Goal: Task Accomplishment & Management: Complete application form

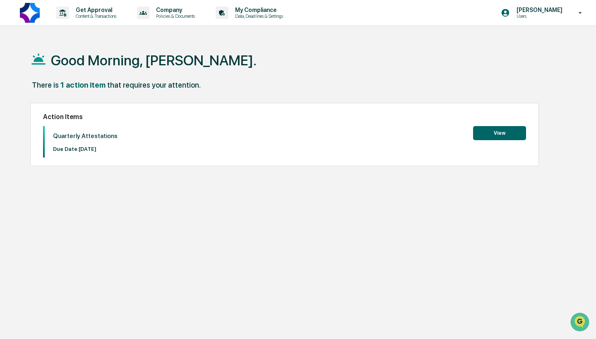
click at [505, 138] on button "View" at bounding box center [499, 133] width 53 height 14
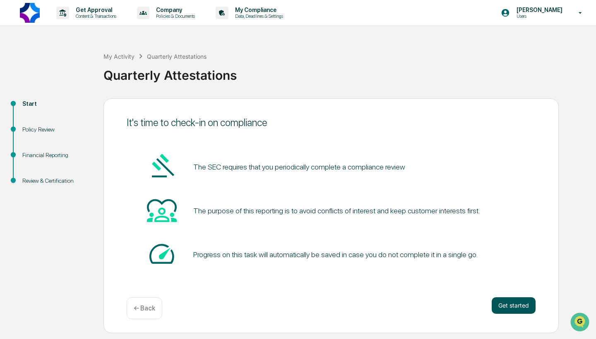
click at [508, 310] on button "Get started" at bounding box center [514, 306] width 44 height 17
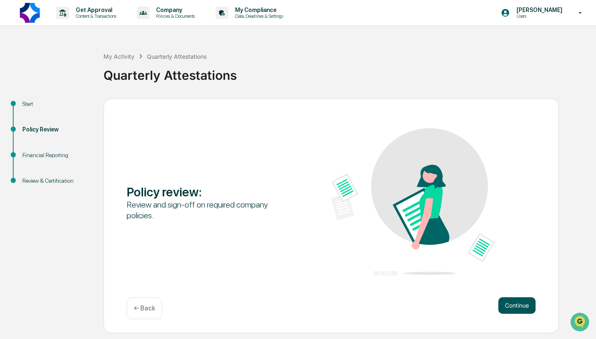
click at [517, 307] on button "Continue" at bounding box center [516, 306] width 37 height 17
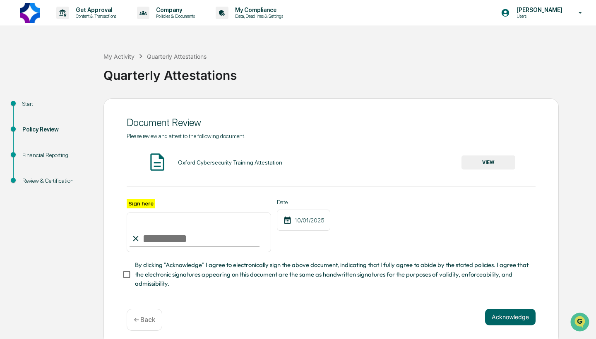
click at [498, 162] on button "VIEW" at bounding box center [489, 163] width 54 height 14
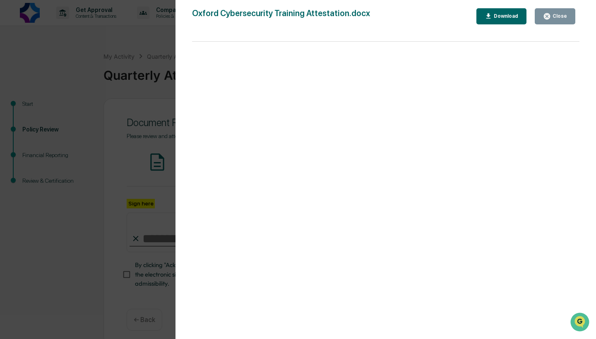
click at [557, 18] on div "Close" at bounding box center [559, 16] width 16 height 6
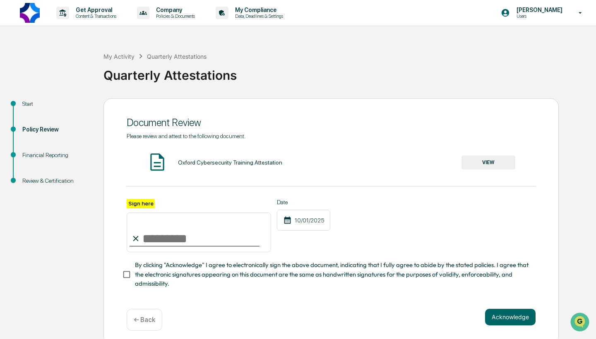
click at [162, 240] on input "Sign here" at bounding box center [199, 233] width 144 height 40
type input "**********"
click at [507, 314] on button "Acknowledge" at bounding box center [510, 317] width 50 height 17
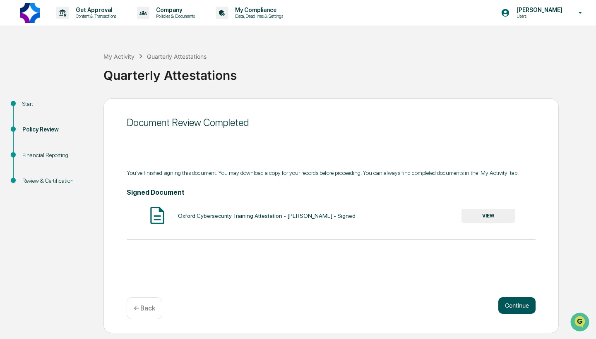
click at [515, 304] on button "Continue" at bounding box center [516, 306] width 37 height 17
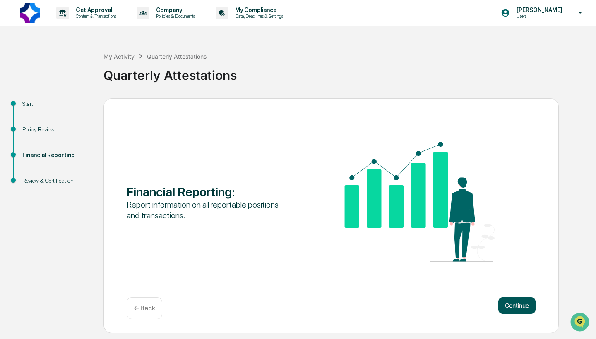
click at [517, 303] on button "Continue" at bounding box center [516, 306] width 37 height 17
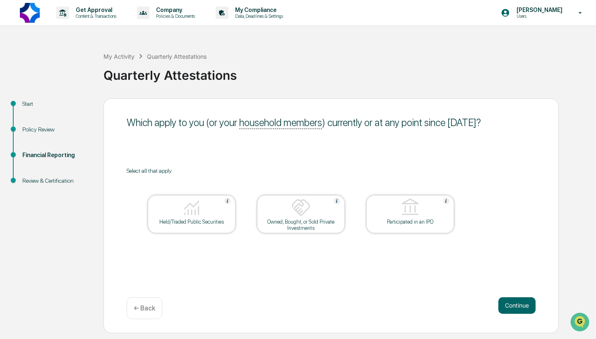
click at [310, 222] on div "Owned, Bought, or Sold Private Investments" at bounding box center [301, 225] width 75 height 12
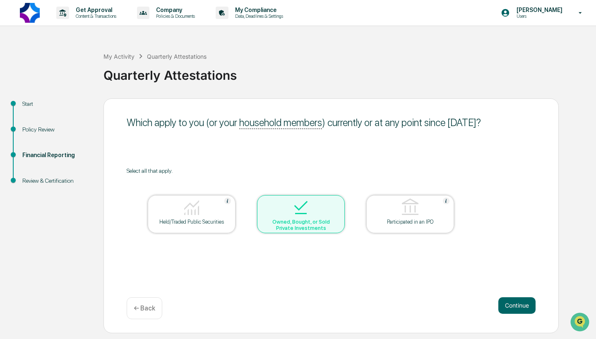
click at [189, 221] on div "Held/Traded Public Securities" at bounding box center [191, 222] width 75 height 6
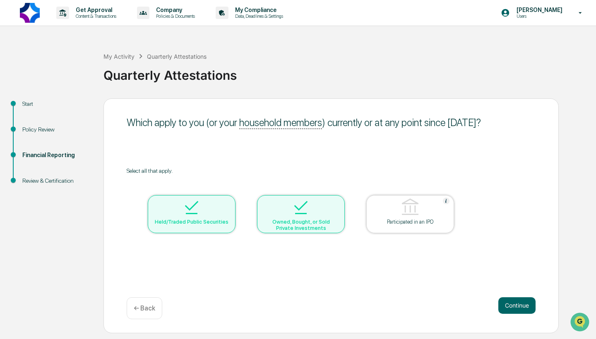
click at [189, 221] on div "Held/Traded Public Securities" at bounding box center [191, 222] width 75 height 6
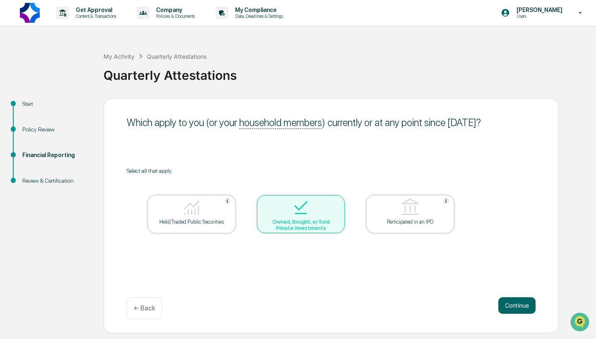
click at [310, 224] on div "Owned, Bought, or Sold Private Investments" at bounding box center [301, 225] width 75 height 12
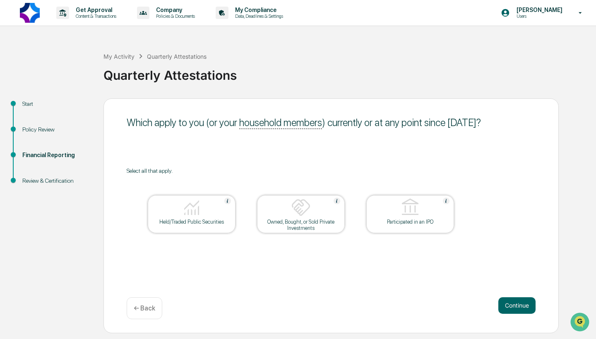
click at [183, 218] on img at bounding box center [192, 208] width 20 height 20
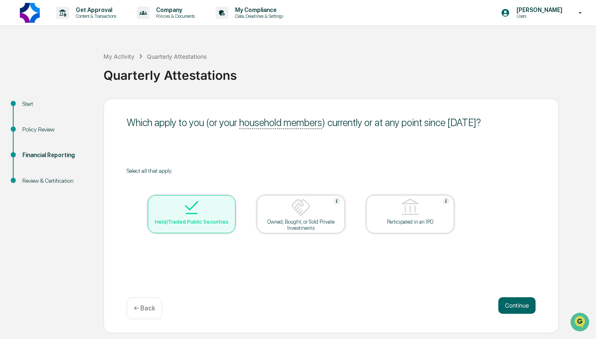
click at [309, 219] on div "Owned, Bought, or Sold Private Investments" at bounding box center [301, 225] width 75 height 12
